Goal: Task Accomplishment & Management: Manage account settings

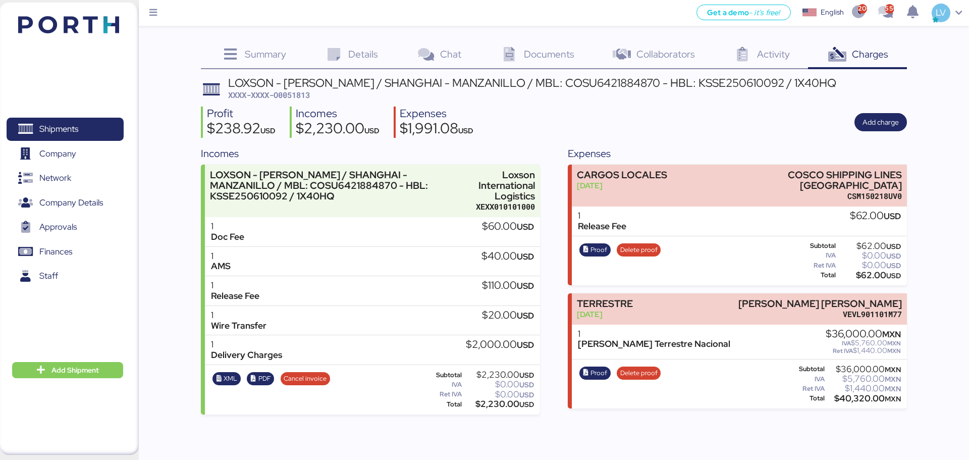
click at [111, 25] on img at bounding box center [68, 24] width 101 height 17
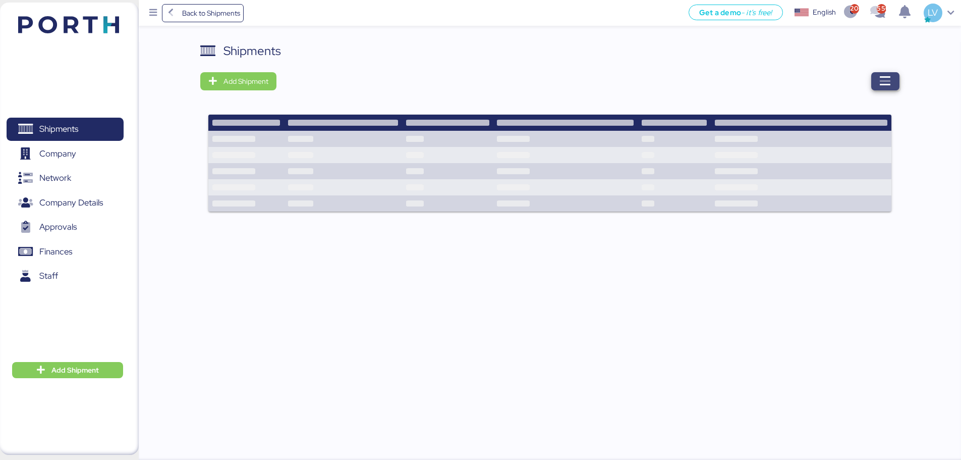
click at [881, 84] on icon "button" at bounding box center [886, 81] width 12 height 12
click at [874, 87] on span "button" at bounding box center [886, 81] width 28 height 18
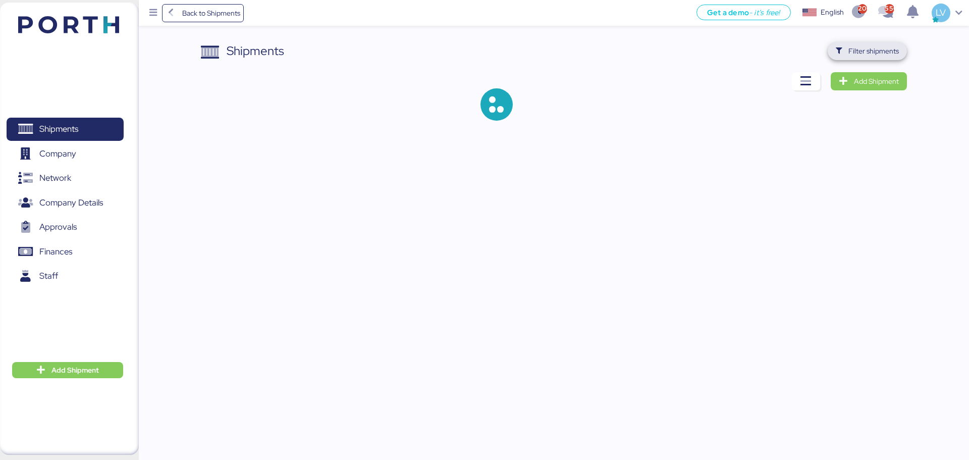
click at [871, 49] on span "Filter shipments" at bounding box center [873, 51] width 50 height 12
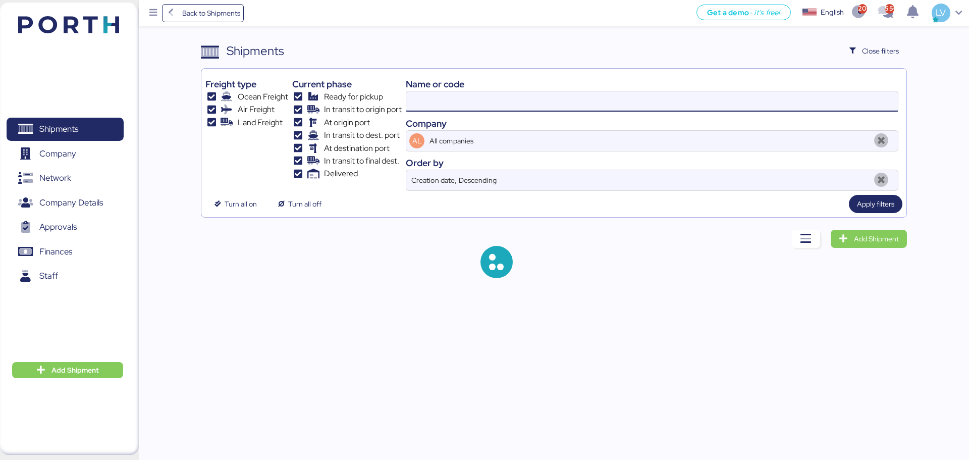
click at [802, 95] on input at bounding box center [652, 101] width 492 height 20
paste input "O0051932"
type input "O0051932"
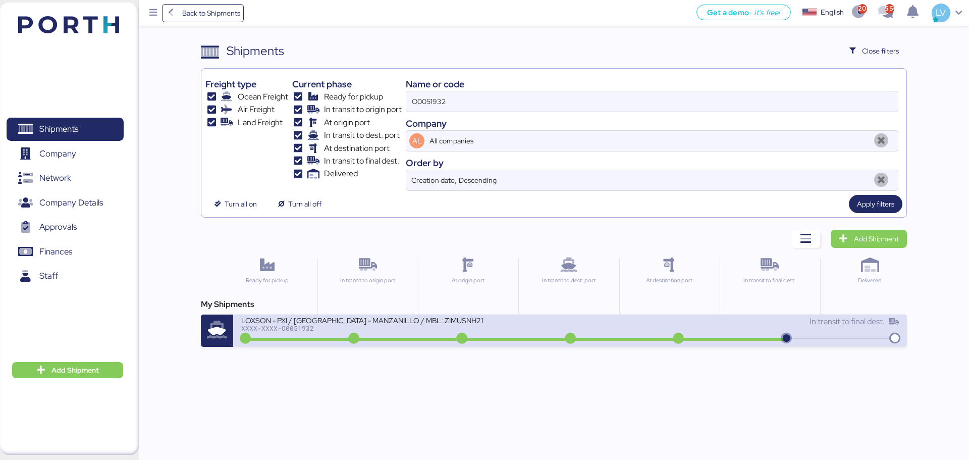
click at [249, 320] on div "LOXSON - PXI / [GEOGRAPHIC_DATA] - MANZANILLO / MBL: ZIMUSNH21165957 - HBL: CSS…" at bounding box center [362, 319] width 242 height 9
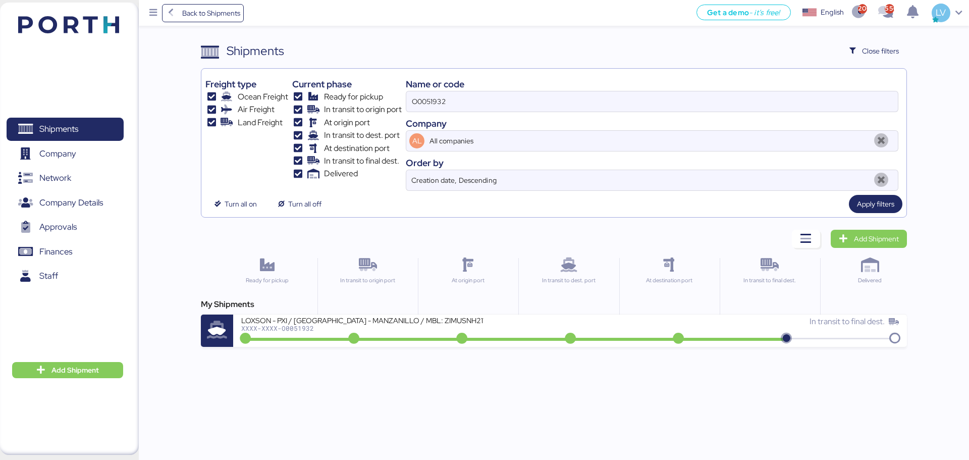
click at [399, 309] on div "My Shipments" at bounding box center [554, 304] width 706 height 12
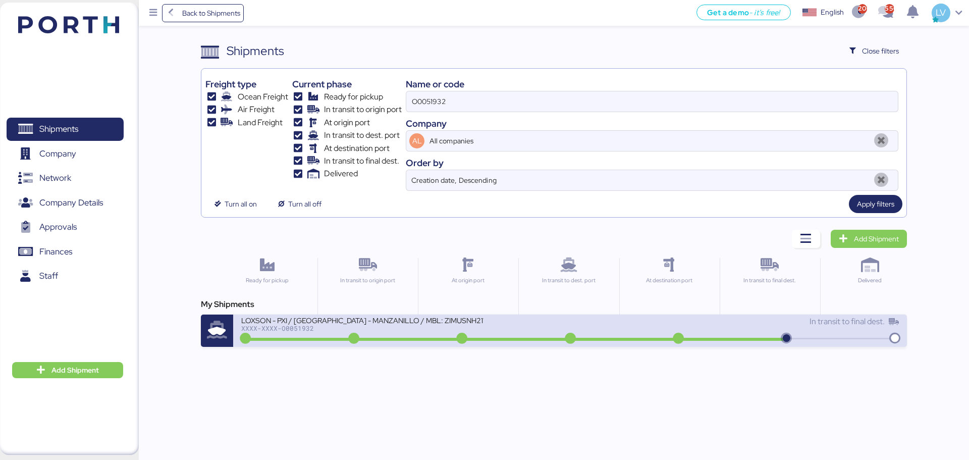
click at [391, 321] on div "LOXSON - PXI / [GEOGRAPHIC_DATA] - MANZANILLO / MBL: ZIMUSNH21165957 - HBL: CSS…" at bounding box center [362, 319] width 242 height 9
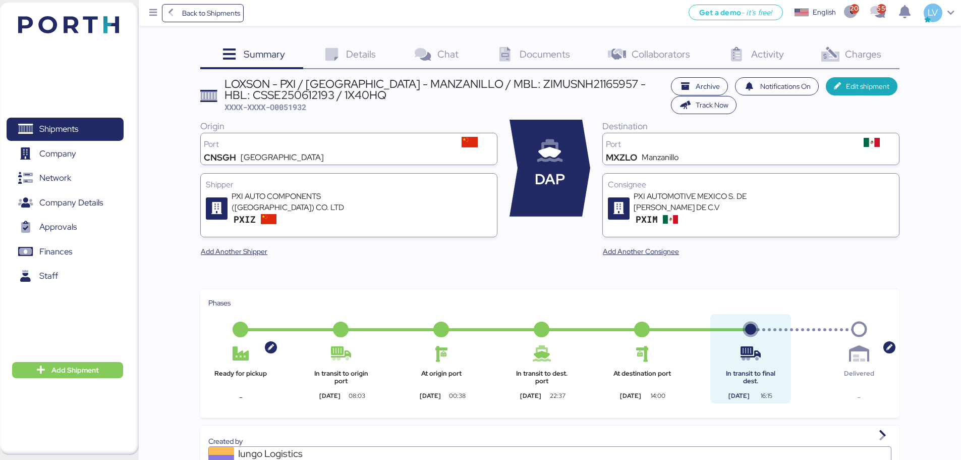
click at [872, 54] on span "Charges" at bounding box center [863, 53] width 36 height 13
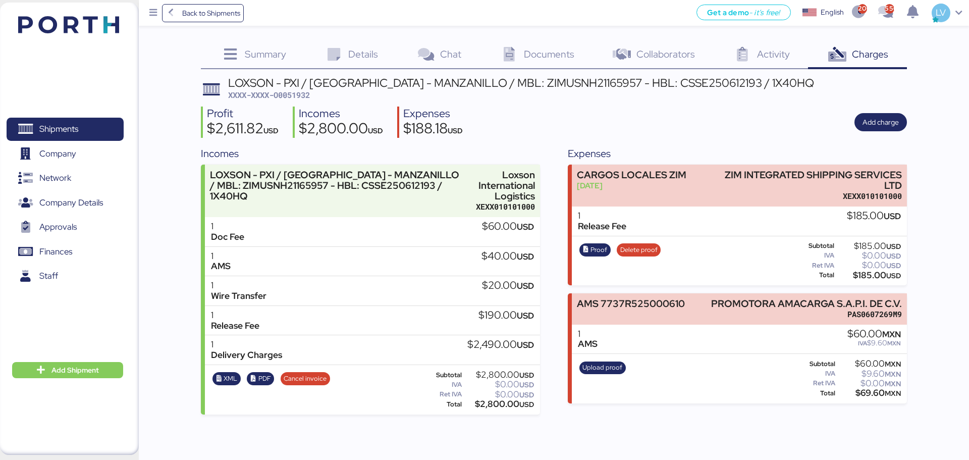
click at [523, 87] on div "LOXSON - PXI / [GEOGRAPHIC_DATA] - MANZANILLO / MBL: ZIMUSNH21165957 - HBL: CSS…" at bounding box center [521, 82] width 586 height 11
click at [886, 130] on span "Add charge" at bounding box center [880, 122] width 52 height 18
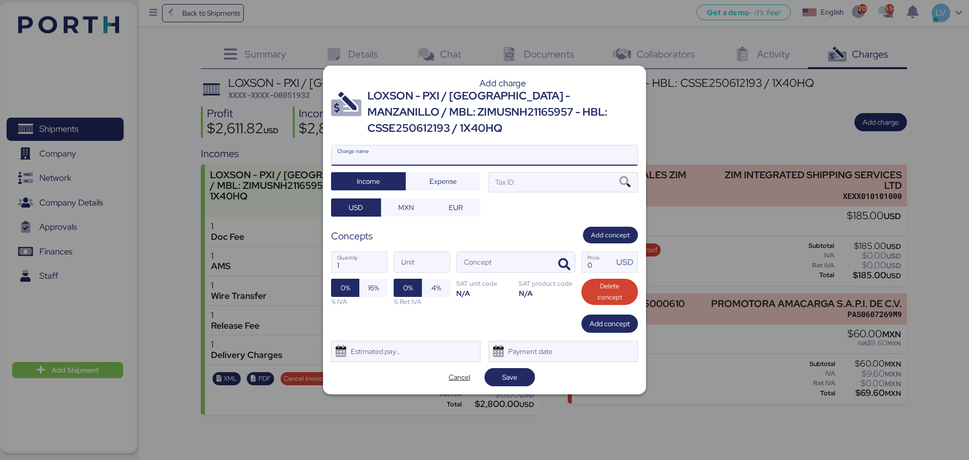
click at [560, 145] on input "Charge name" at bounding box center [485, 155] width 306 height 20
type input "TERRESTRE NACIONAL"
click at [434, 175] on span "Expense" at bounding box center [442, 181] width 27 height 12
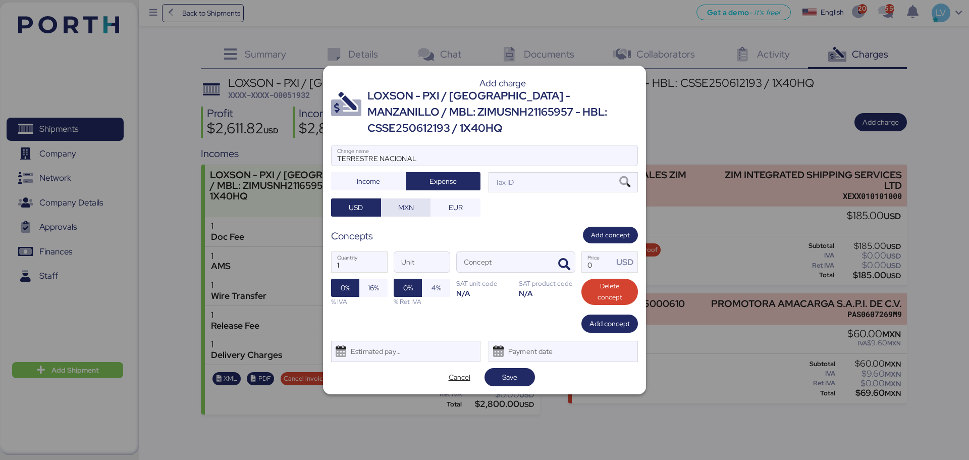
click at [417, 198] on span "MXN" at bounding box center [406, 207] width 50 height 18
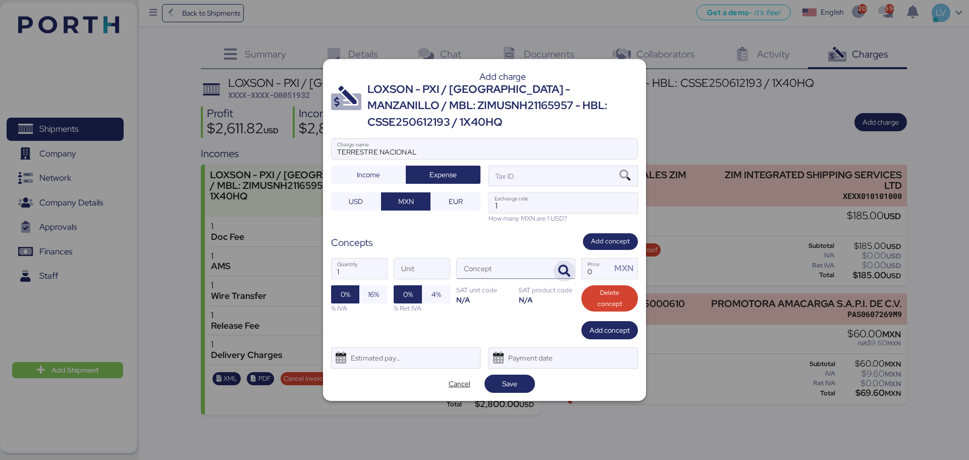
click at [562, 265] on icon "button" at bounding box center [564, 271] width 12 height 12
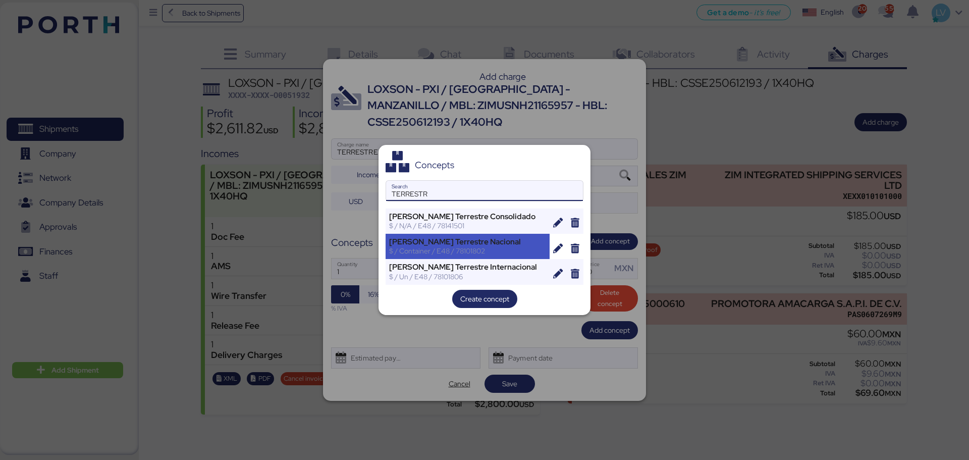
type input "TERRESTR"
click at [428, 249] on div "$ / Container / E48 / 78101802" at bounding box center [467, 250] width 157 height 9
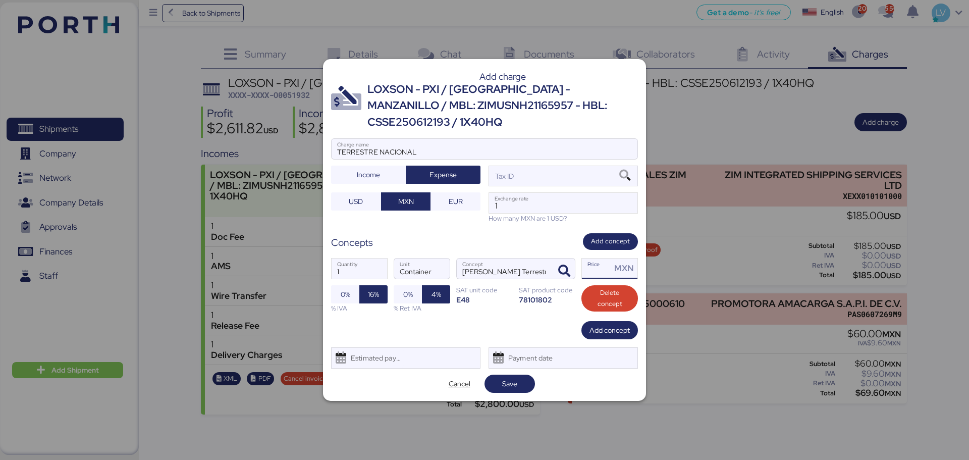
click at [601, 258] on input "Price MXN" at bounding box center [596, 268] width 29 height 20
type input "45000"
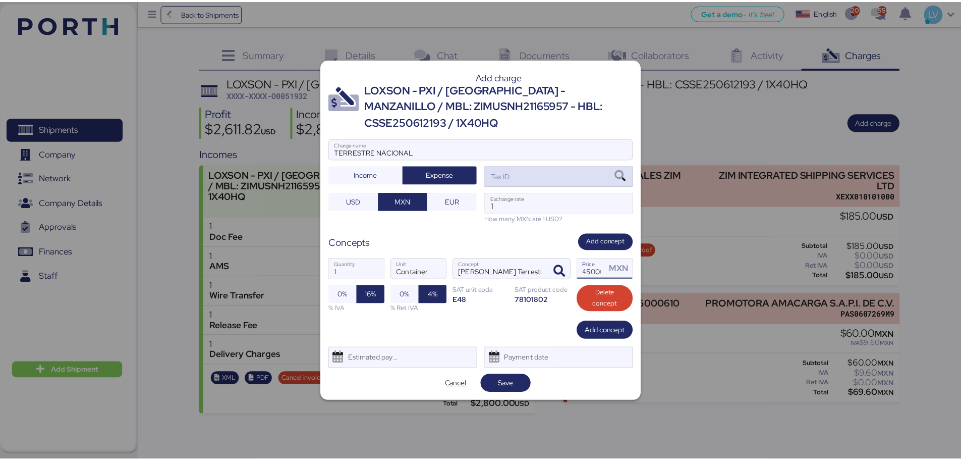
scroll to position [0, 0]
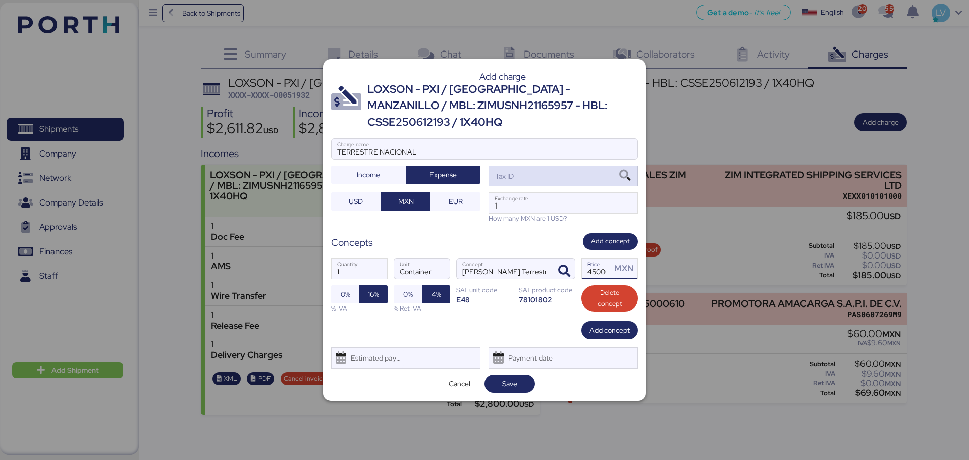
click at [543, 166] on div "Tax ID" at bounding box center [563, 176] width 149 height 20
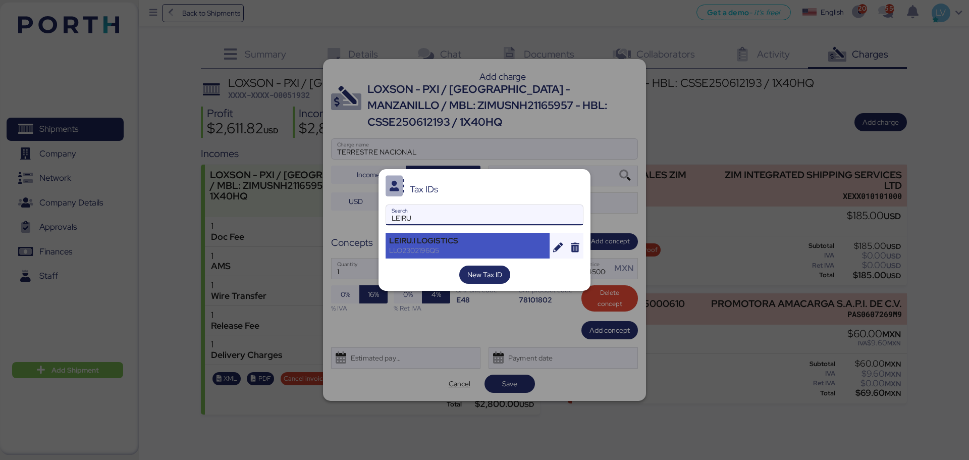
type input "LEIRU"
click at [450, 243] on div "LEIRU.I LOGISTICS" at bounding box center [467, 240] width 157 height 9
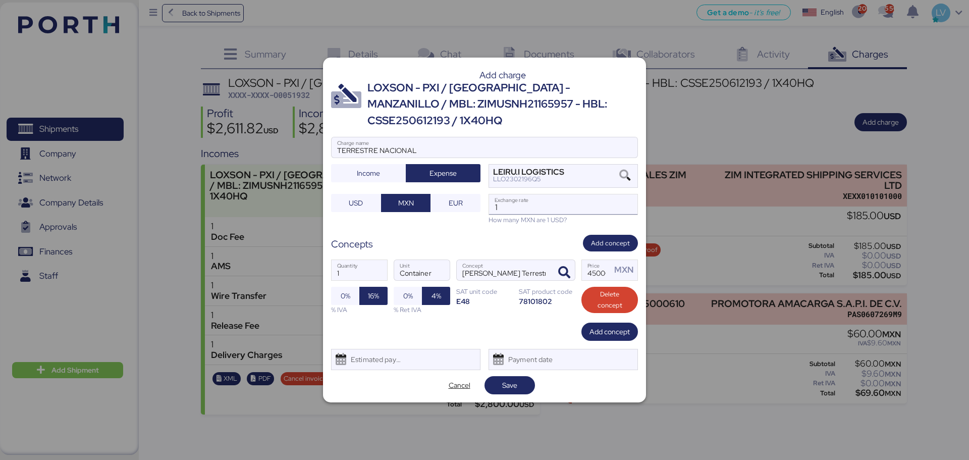
click at [549, 195] on input "1" at bounding box center [563, 204] width 148 height 20
paste input "18.6800"
type input "18.68"
click at [513, 380] on span "Save" at bounding box center [509, 385] width 15 height 12
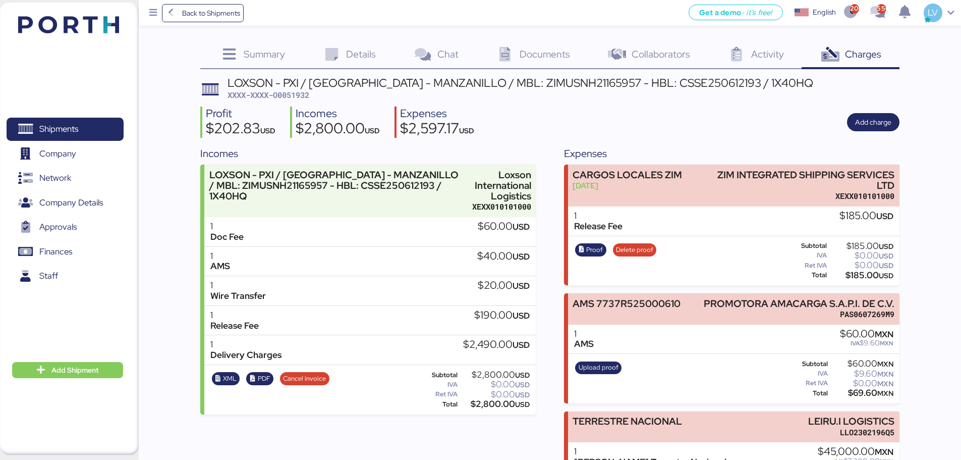
scroll to position [85, 0]
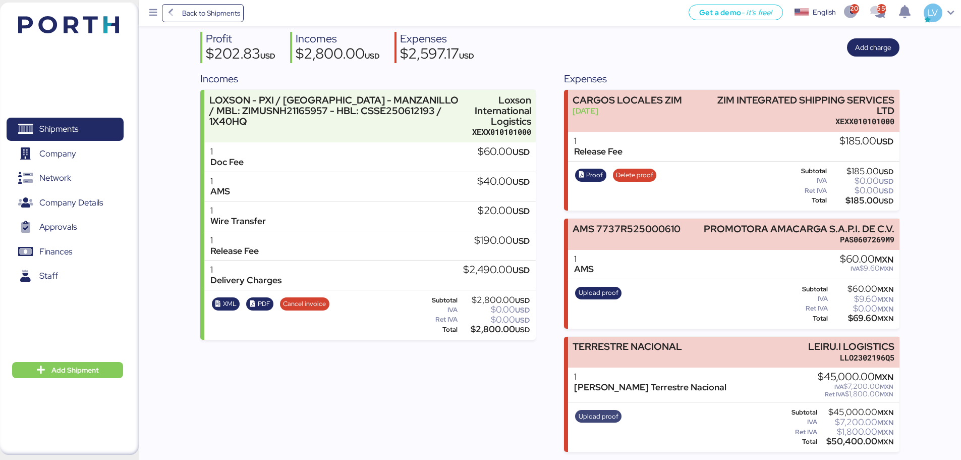
click at [604, 417] on span "Upload proof" at bounding box center [599, 416] width 40 height 11
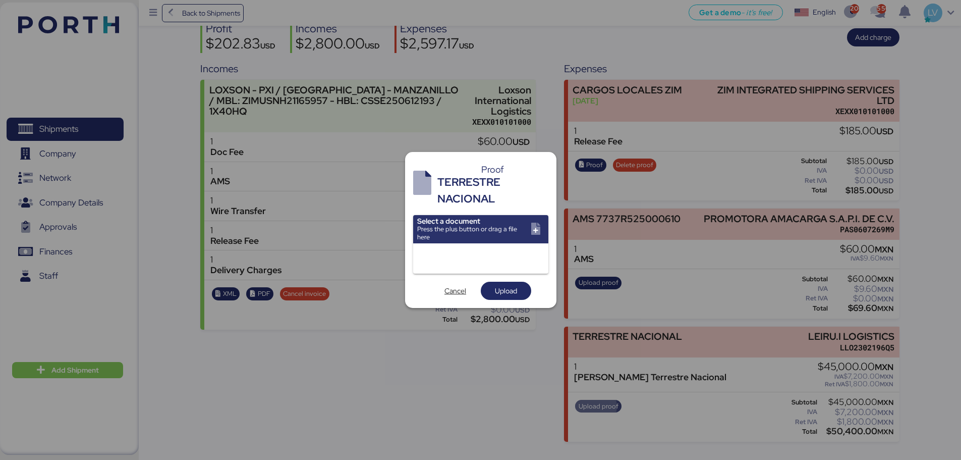
scroll to position [0, 0]
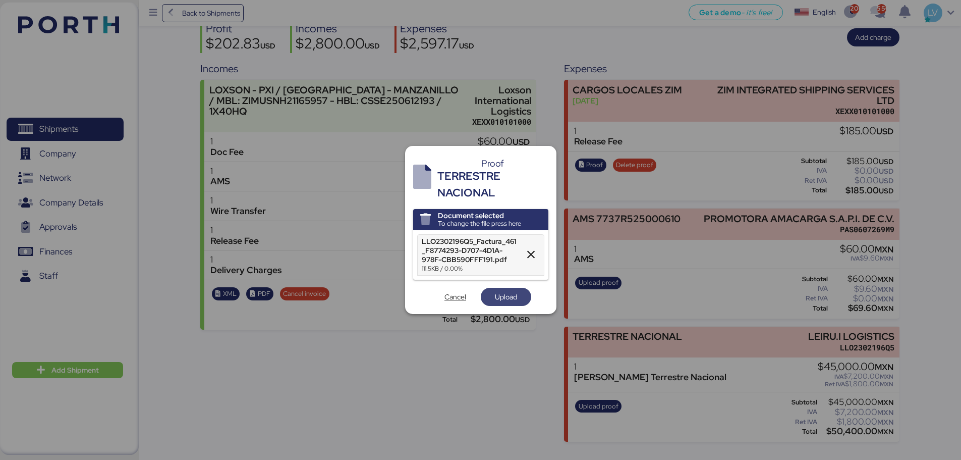
click at [496, 298] on span "Upload" at bounding box center [506, 297] width 22 height 12
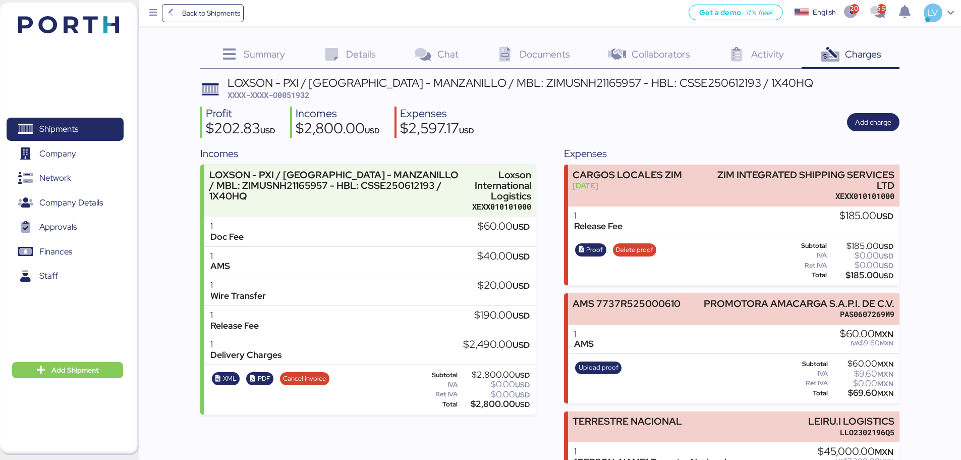
click at [301, 97] on span "XXXX-XXXX-O0051932" at bounding box center [269, 95] width 82 height 10
copy span "O0051932"
click at [301, 97] on span "XXXX-XXXX-O0051932" at bounding box center [269, 95] width 82 height 10
click at [209, 18] on span "Back to Shipments" at bounding box center [211, 13] width 58 height 12
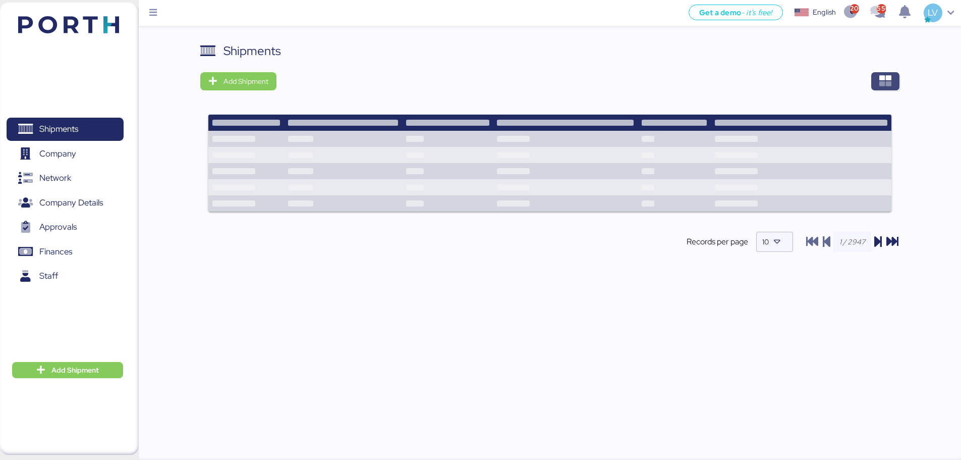
click at [887, 83] on icon "button" at bounding box center [886, 81] width 12 height 12
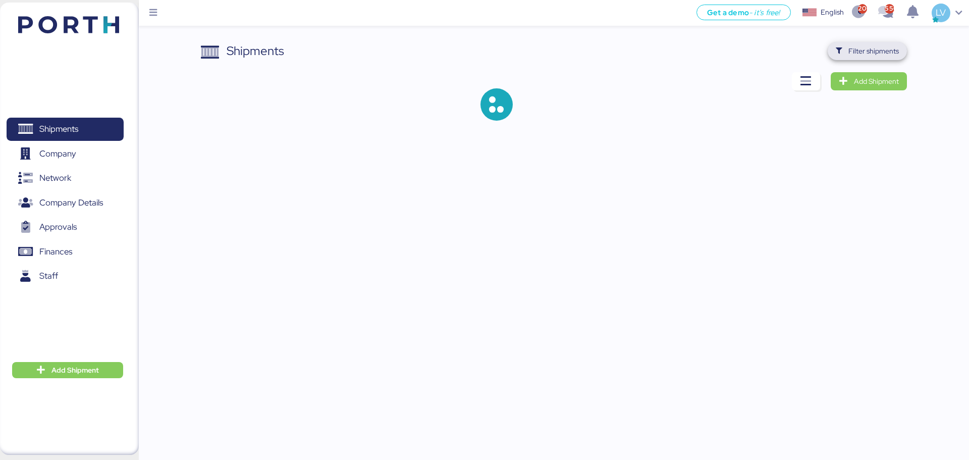
click at [876, 57] on span "Filter shipments" at bounding box center [867, 51] width 63 height 14
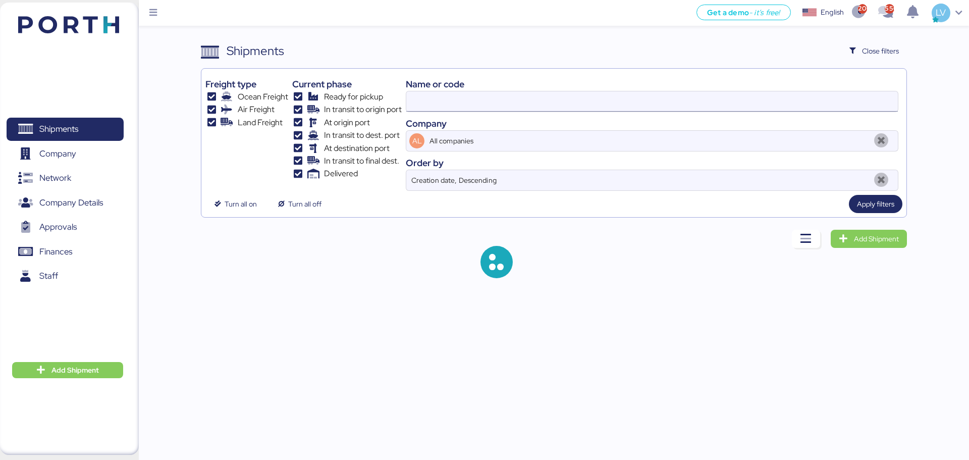
click at [802, 96] on input at bounding box center [652, 101] width 492 height 20
type input "51912"
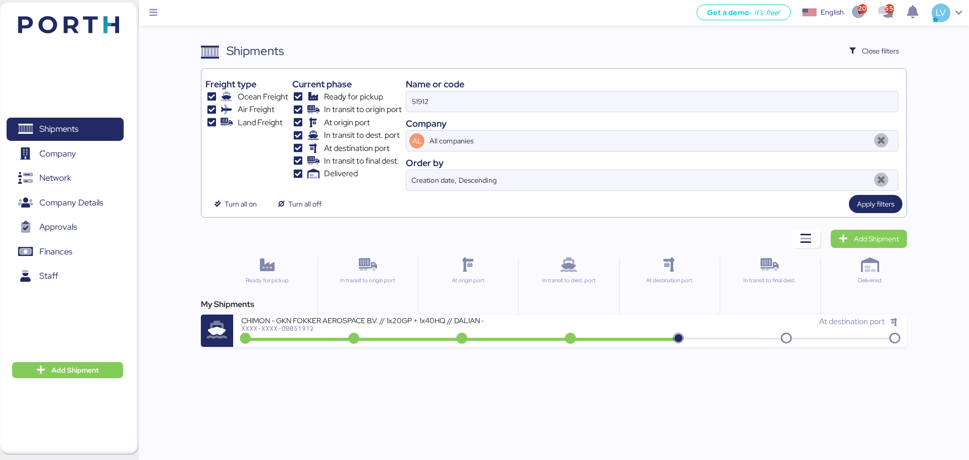
click at [475, 311] on div "My Shipments CHIMON - GKN FOKKER AEROSPACE B.V. // 1x20GP + 1x40HQ // DALIAN - …" at bounding box center [554, 322] width 706 height 48
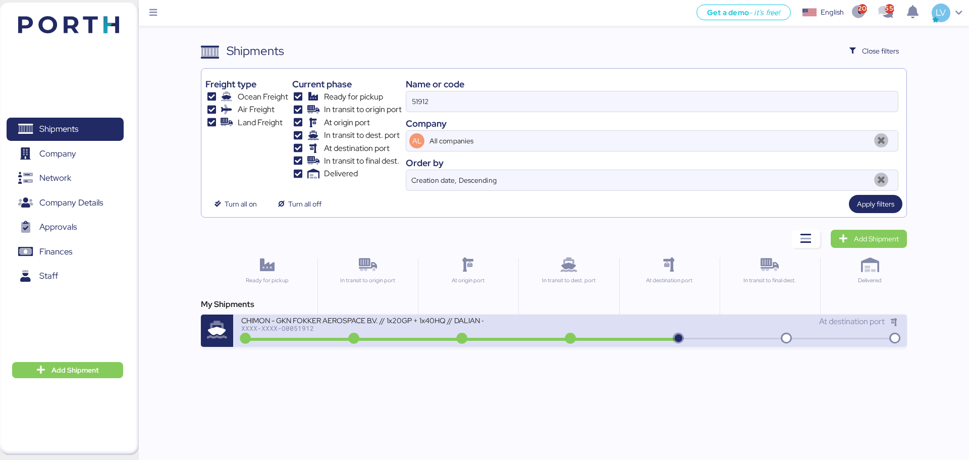
click at [472, 326] on div "XXXX-XXXX-O0051912" at bounding box center [362, 328] width 242 height 7
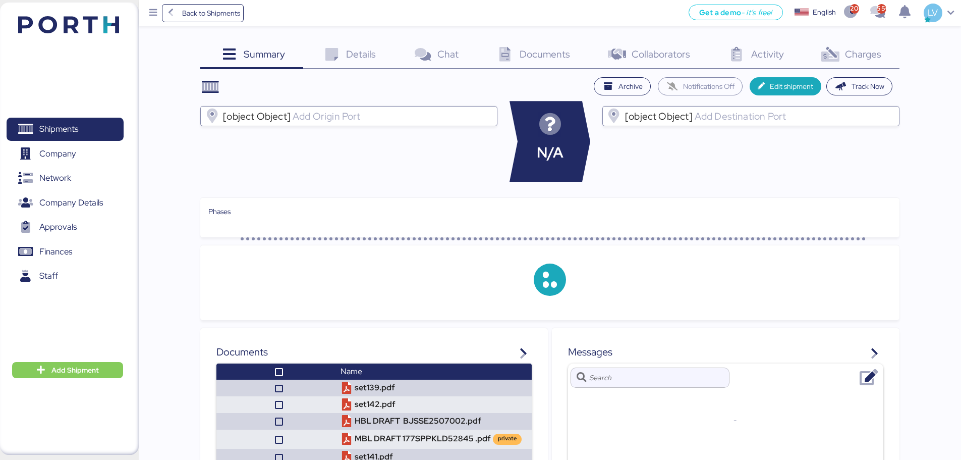
click at [349, 33] on div "Summary 0 Details 0 Chat 0 Documents 0 Collaborators 0 Activity 0 Charges 0 Arc…" at bounding box center [480, 328] width 961 height 656
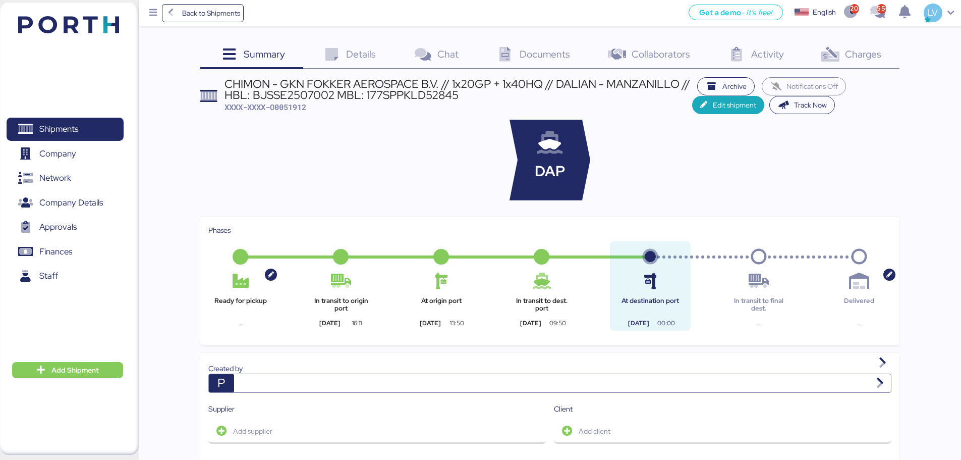
click at [349, 42] on div "Details 0" at bounding box center [348, 55] width 91 height 27
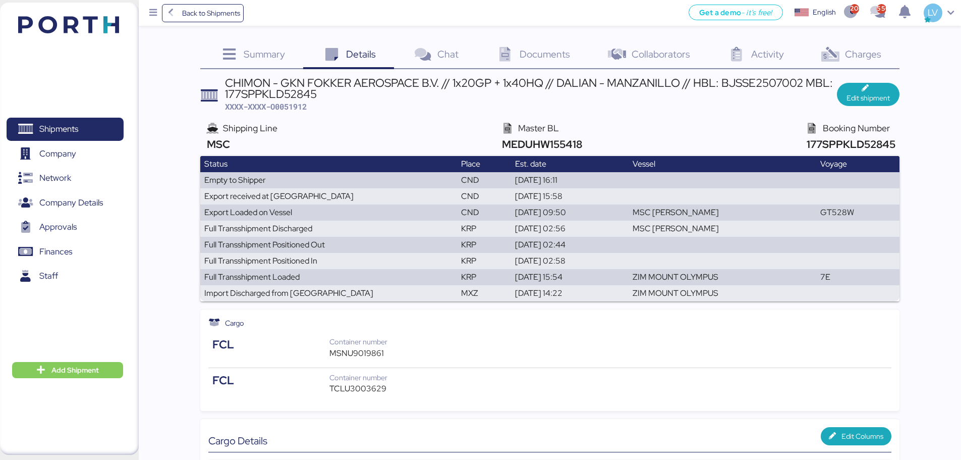
click at [887, 50] on div "Charges 0" at bounding box center [850, 55] width 97 height 27
